Goal: Obtain resource: Obtain resource

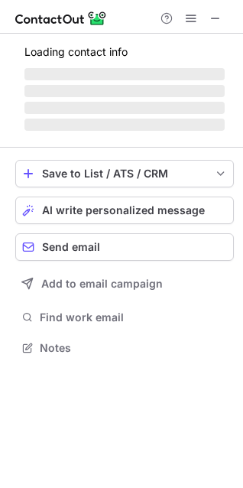
scroll to position [333, 243]
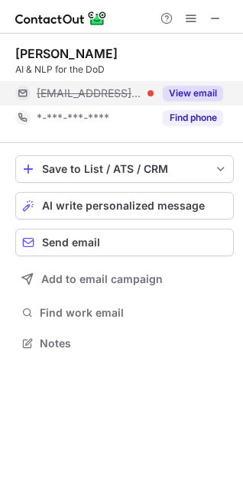
click at [207, 86] on button "View email" at bounding box center [193, 93] width 60 height 15
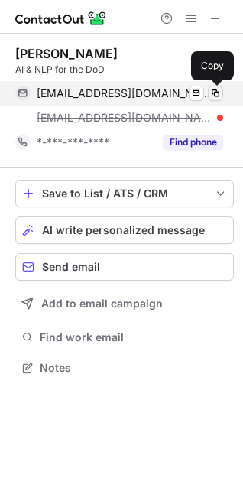
click at [212, 86] on button at bounding box center [215, 93] width 15 height 15
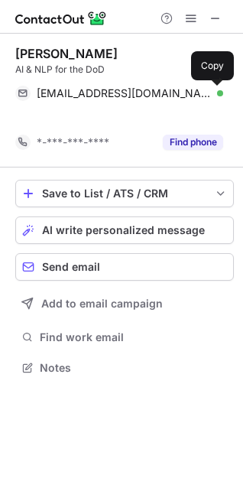
scroll to position [333, 243]
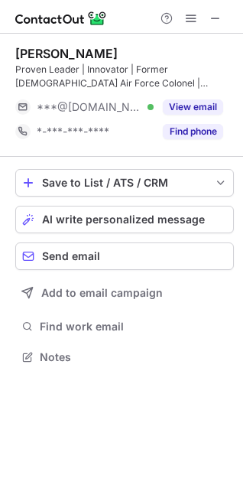
scroll to position [347, 243]
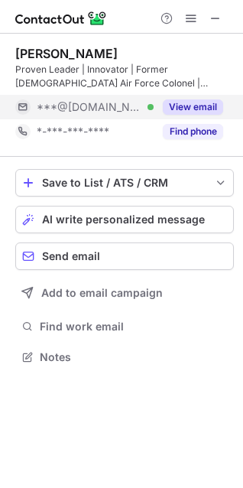
click at [210, 98] on div "View email" at bounding box center [189, 107] width 70 height 24
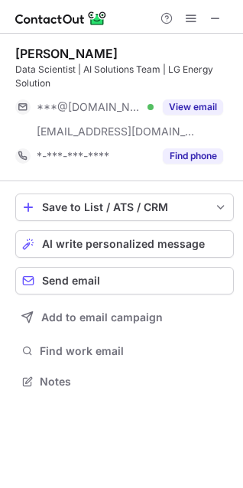
scroll to position [371, 243]
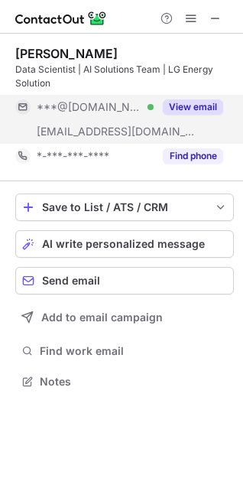
click at [195, 99] on button "View email" at bounding box center [193, 106] width 60 height 15
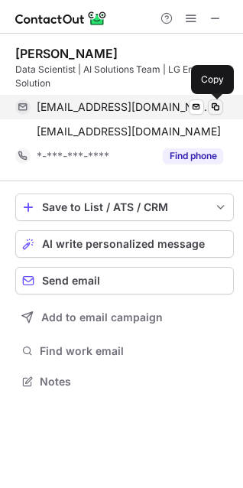
click at [217, 106] on span at bounding box center [216, 107] width 12 height 12
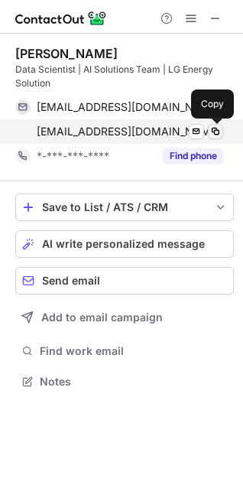
click at [215, 125] on button at bounding box center [215, 131] width 15 height 15
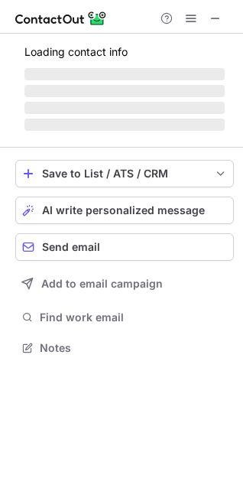
scroll to position [371, 243]
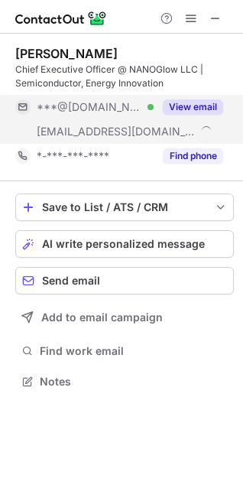
click at [191, 107] on button "View email" at bounding box center [193, 106] width 60 height 15
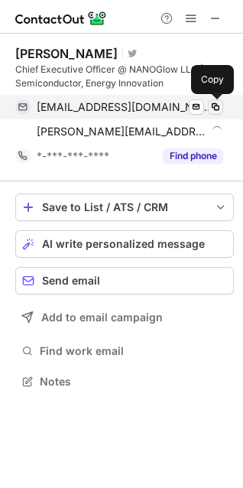
click at [210, 107] on span at bounding box center [216, 107] width 12 height 12
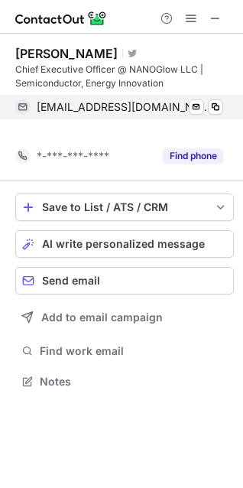
scroll to position [347, 243]
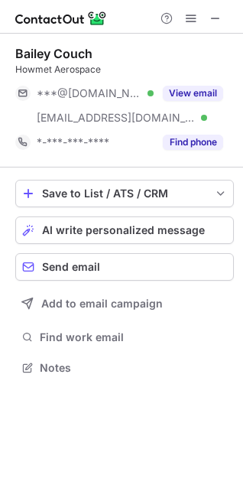
scroll to position [357, 243]
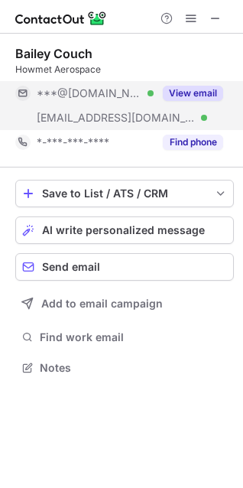
click at [212, 97] on button "View email" at bounding box center [193, 93] width 60 height 15
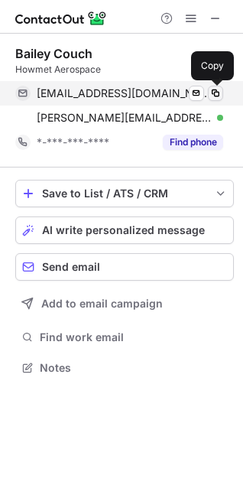
click at [217, 95] on span at bounding box center [216, 93] width 12 height 12
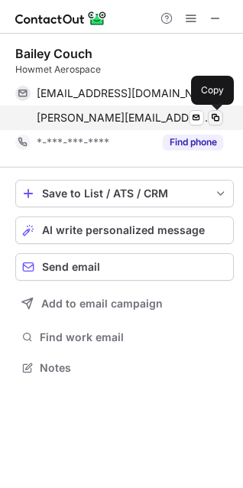
click at [220, 112] on span at bounding box center [216, 118] width 12 height 12
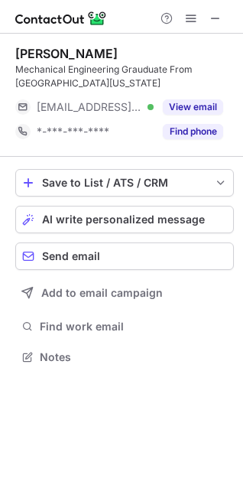
scroll to position [347, 243]
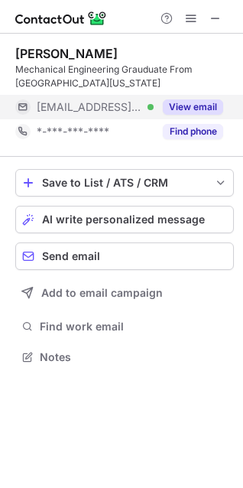
click at [214, 97] on div "View email" at bounding box center [189, 107] width 70 height 24
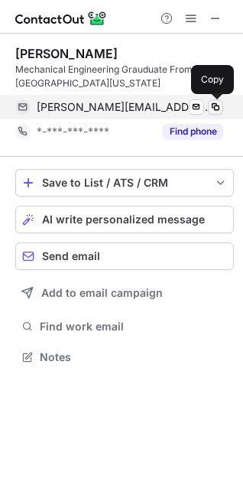
click at [212, 106] on span at bounding box center [216, 107] width 12 height 12
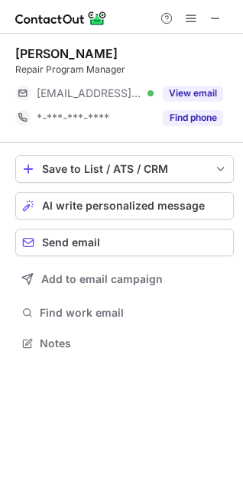
scroll to position [333, 243]
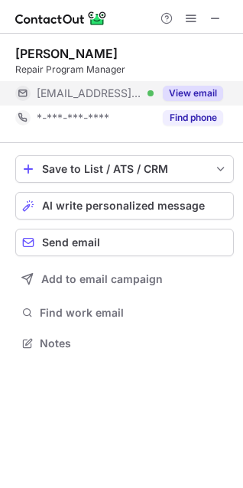
click at [194, 86] on button "View email" at bounding box center [193, 93] width 60 height 15
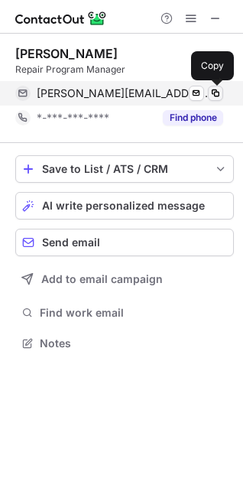
click at [220, 90] on span at bounding box center [216, 93] width 12 height 12
